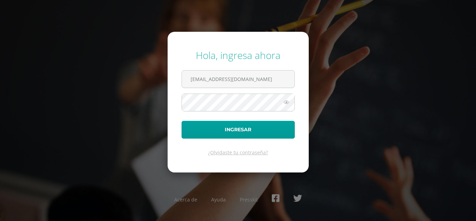
click at [278, 90] on form "Hola, ingresa ahora [EMAIL_ADDRESS][DOMAIN_NAME] Ingresar ¿Olvidaste tu contras…" at bounding box center [238, 102] width 141 height 140
click at [182, 121] on button "Ingresar" at bounding box center [238, 130] width 113 height 18
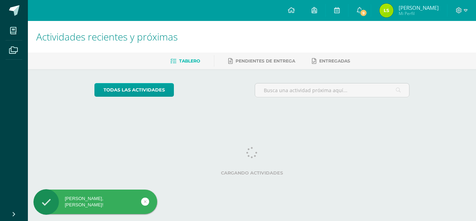
click at [380, 3] on span "[PERSON_NAME] Mi Perfil" at bounding box center [409, 10] width 62 height 14
click at [391, 7] on img at bounding box center [386, 10] width 14 height 14
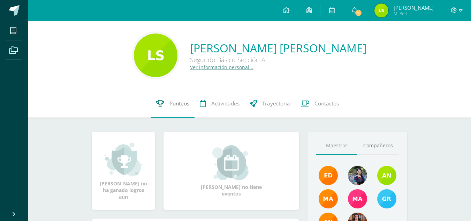
click at [168, 111] on link "Punteos" at bounding box center [173, 104] width 44 height 28
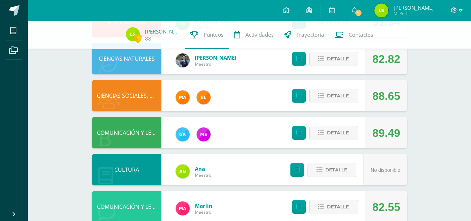
scroll to position [214, 0]
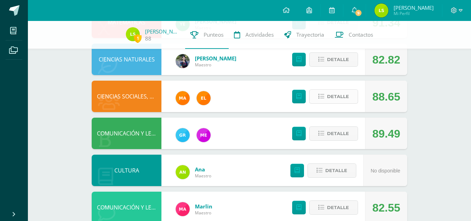
click at [337, 100] on span "Detalle" at bounding box center [338, 96] width 22 height 13
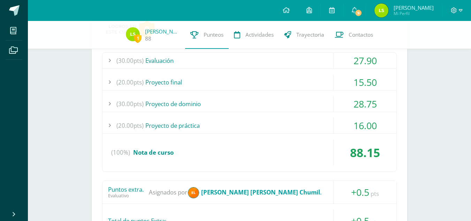
scroll to position [313, 0]
click at [232, 123] on div "(20.00pts) Proyecto de práctica" at bounding box center [249, 125] width 294 height 16
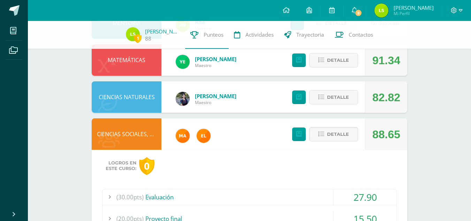
scroll to position [180, 0]
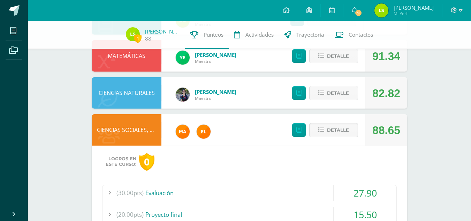
click at [347, 131] on span "Detalle" at bounding box center [338, 129] width 22 height 13
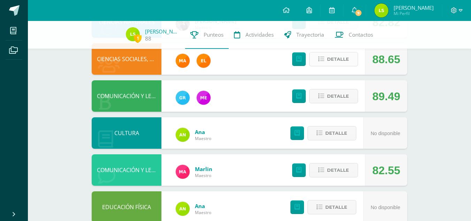
scroll to position [261, 0]
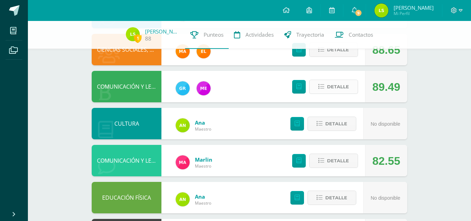
click at [322, 86] on icon at bounding box center [321, 87] width 6 height 6
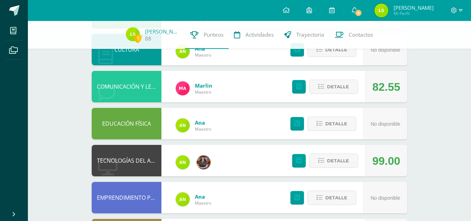
scroll to position [335, 0]
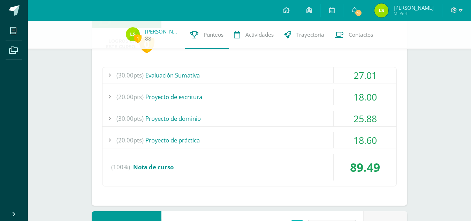
click at [277, 143] on div "(20.00pts) Proyecto de práctica" at bounding box center [249, 140] width 294 height 16
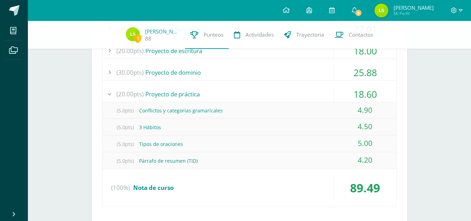
scroll to position [381, 0]
click at [243, 91] on div "(20.00pts) Proyecto de práctica" at bounding box center [249, 93] width 294 height 16
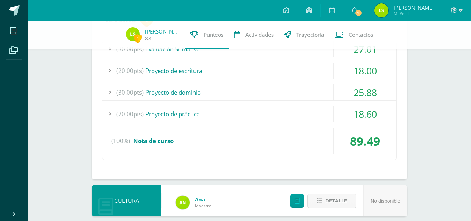
scroll to position [358, 0]
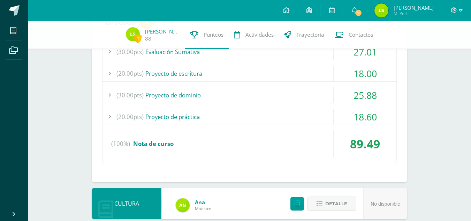
click at [243, 91] on div "(30.00pts) Proyecto de dominio" at bounding box center [249, 95] width 294 height 16
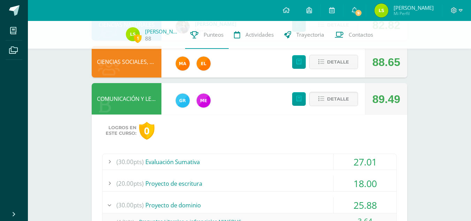
scroll to position [248, 0]
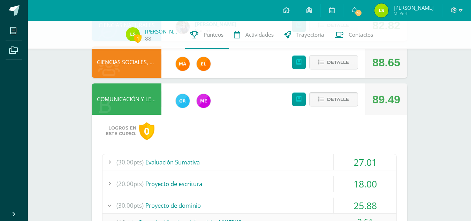
click at [324, 98] on icon at bounding box center [321, 99] width 6 height 6
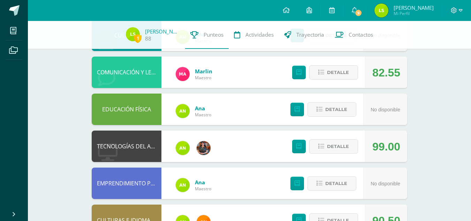
scroll to position [356, 0]
